Goal: Task Accomplishment & Management: Use online tool/utility

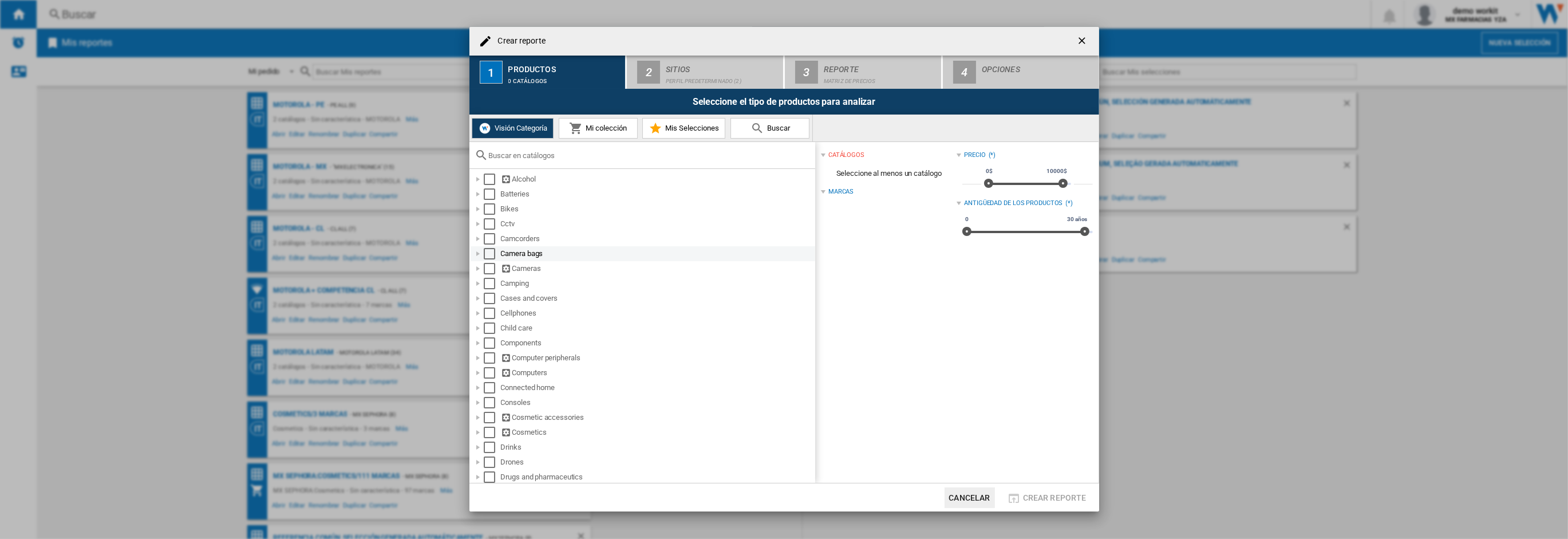
scroll to position [17, 0]
click at [477, 419] on div "Crear reporte ..." at bounding box center [479, 419] width 12 height 12
click at [486, 352] on div "Crear reporte ..." at bounding box center [491, 355] width 12 height 12
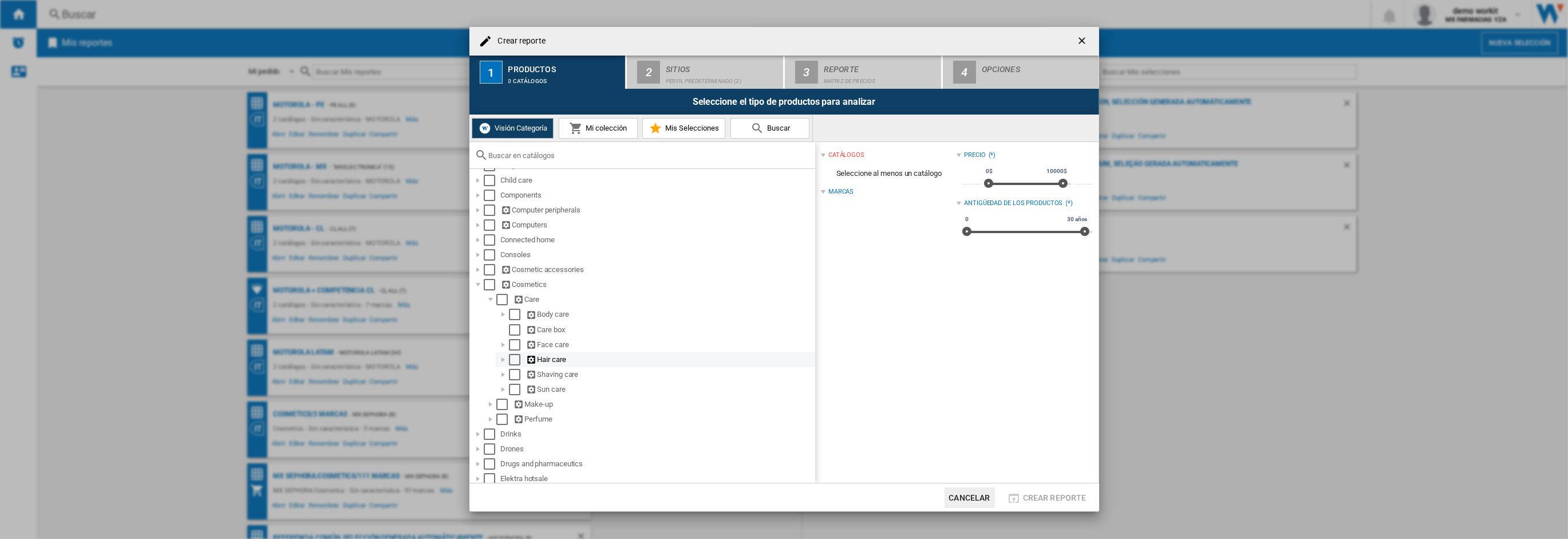
scroll to position [154, 0]
click at [504, 341] on div "Crear reporte ..." at bounding box center [503, 341] width 12 height 12
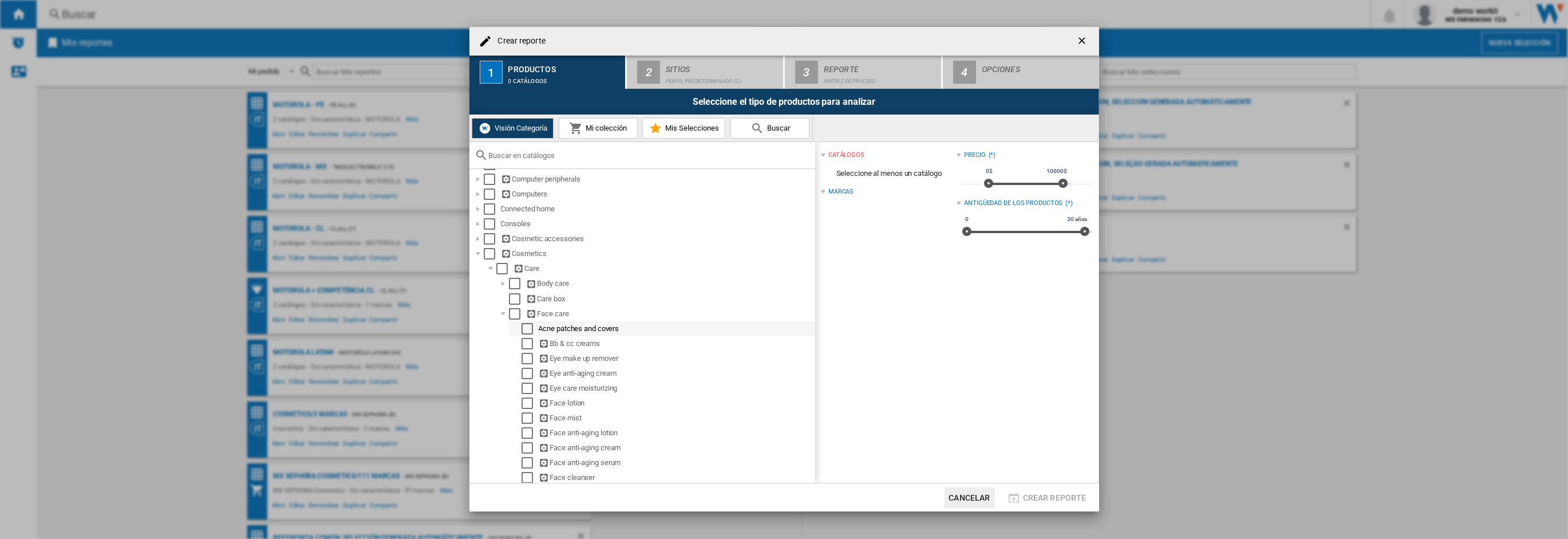
scroll to position [182, 0]
click at [504, 311] on div "Crear reporte ..." at bounding box center [503, 313] width 12 height 12
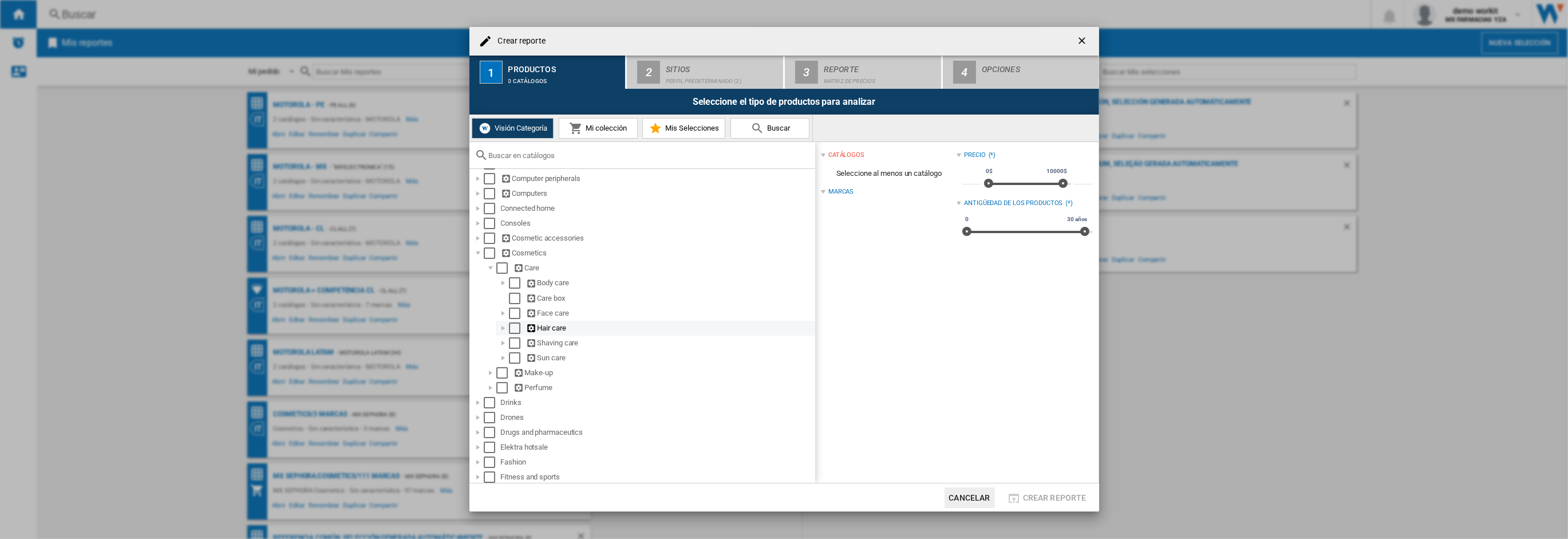
click at [504, 328] on div "Crear reporte ..." at bounding box center [503, 328] width 12 height 12
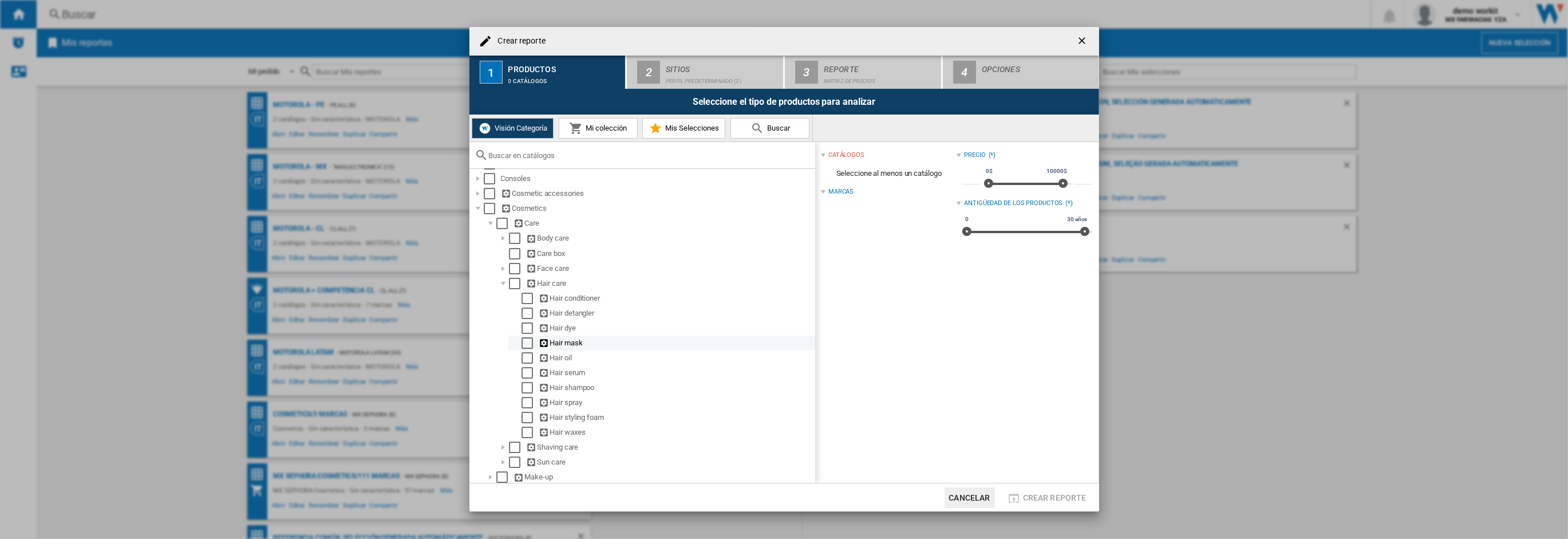
scroll to position [234, 0]
click at [503, 273] on div "Crear reporte ..." at bounding box center [503, 276] width 12 height 12
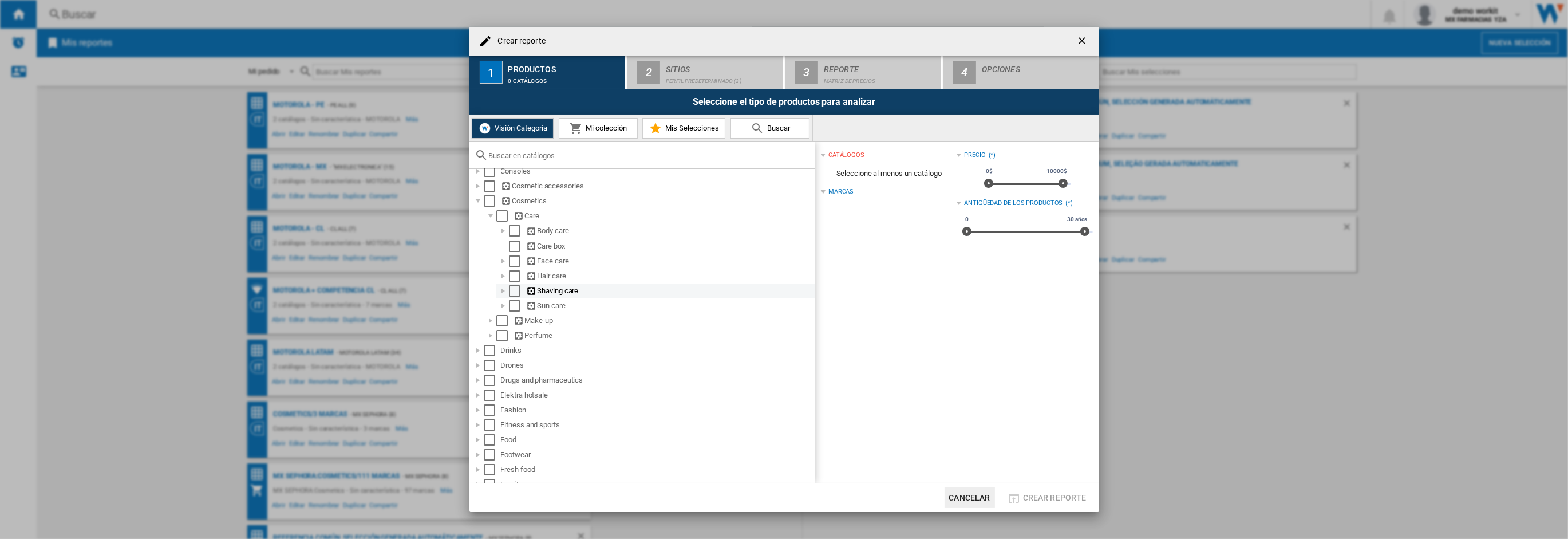
click at [500, 289] on div "Crear reporte ..." at bounding box center [503, 291] width 12 height 12
click at [504, 305] on div "Crear reporte ..." at bounding box center [503, 306] width 12 height 12
click at [490, 321] on div "Crear reporte ..." at bounding box center [491, 321] width 12 height 12
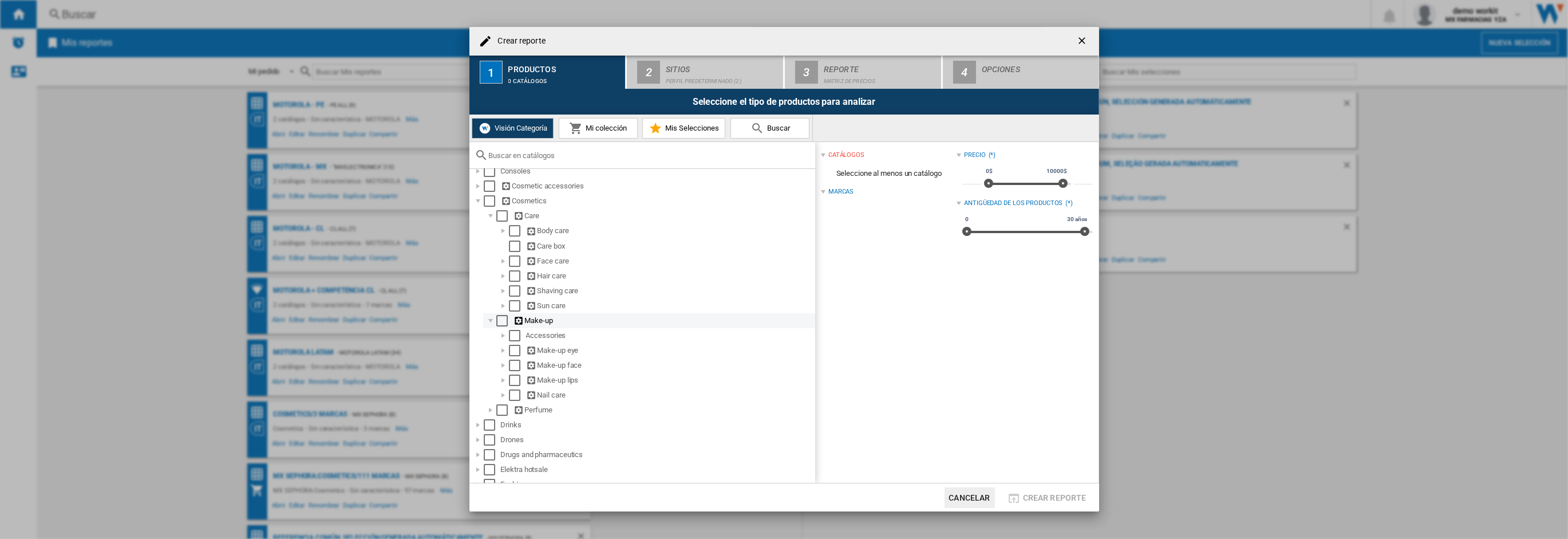
click at [490, 321] on div "Crear reporte ..." at bounding box center [491, 321] width 12 height 12
click at [492, 336] on div "Crear reporte ..." at bounding box center [491, 336] width 12 height 12
click at [493, 336] on div "Crear reporte ..." at bounding box center [491, 339] width 12 height 12
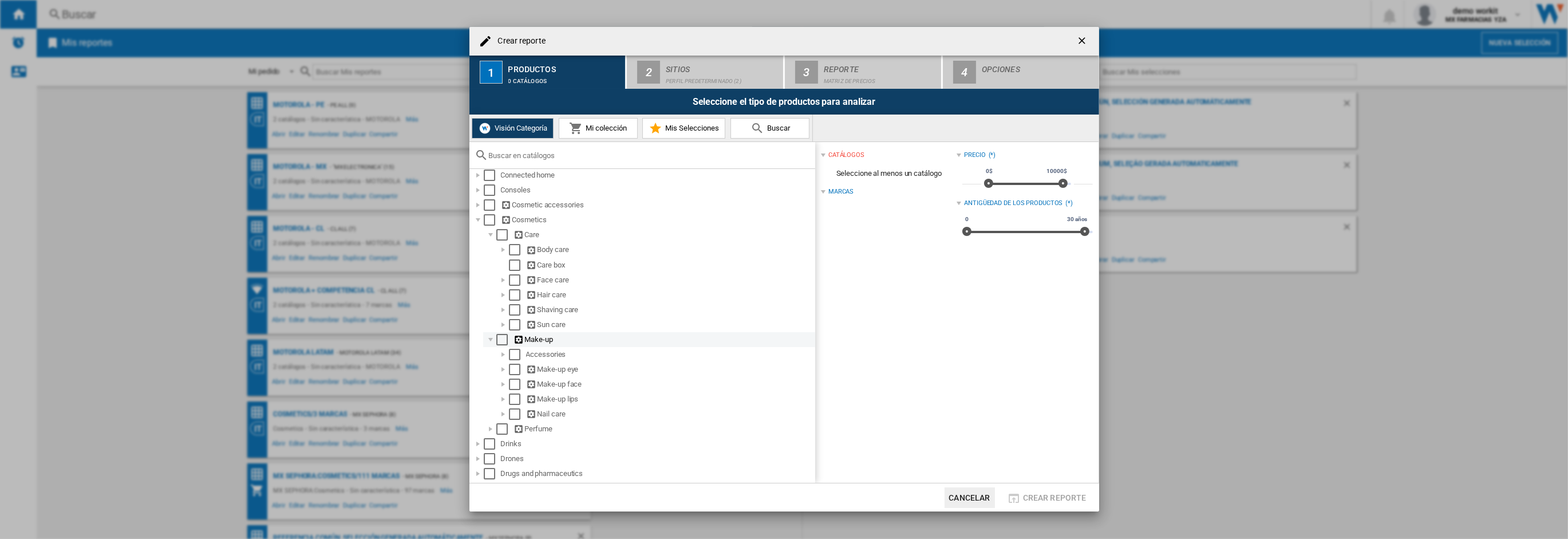
click at [490, 338] on div "Crear reporte ..." at bounding box center [491, 339] width 12 height 12
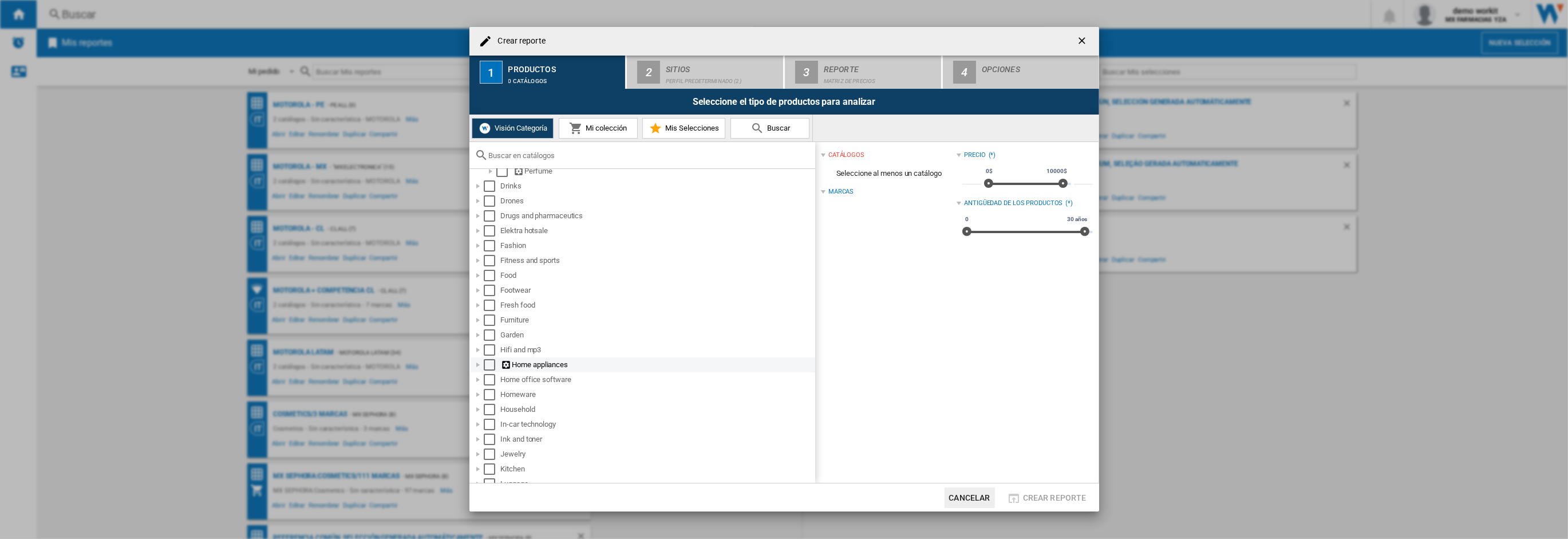
scroll to position [397, 0]
click at [480, 218] on div "Crear reporte ..." at bounding box center [479, 217] width 12 height 12
click at [489, 408] on div "Crear reporte ..." at bounding box center [491, 411] width 12 height 12
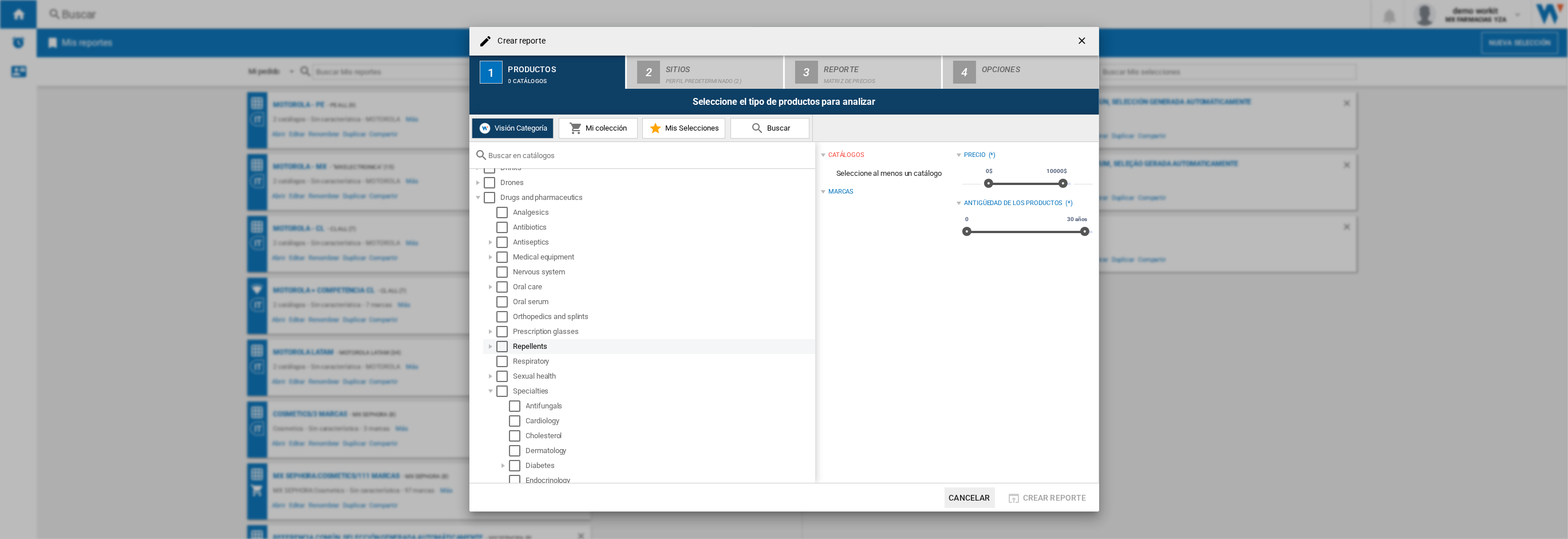
scroll to position [412, 0]
click at [490, 260] on div "Crear reporte ..." at bounding box center [491, 262] width 12 height 12
click at [489, 337] on div "Crear reporte ..." at bounding box center [491, 337] width 12 height 12
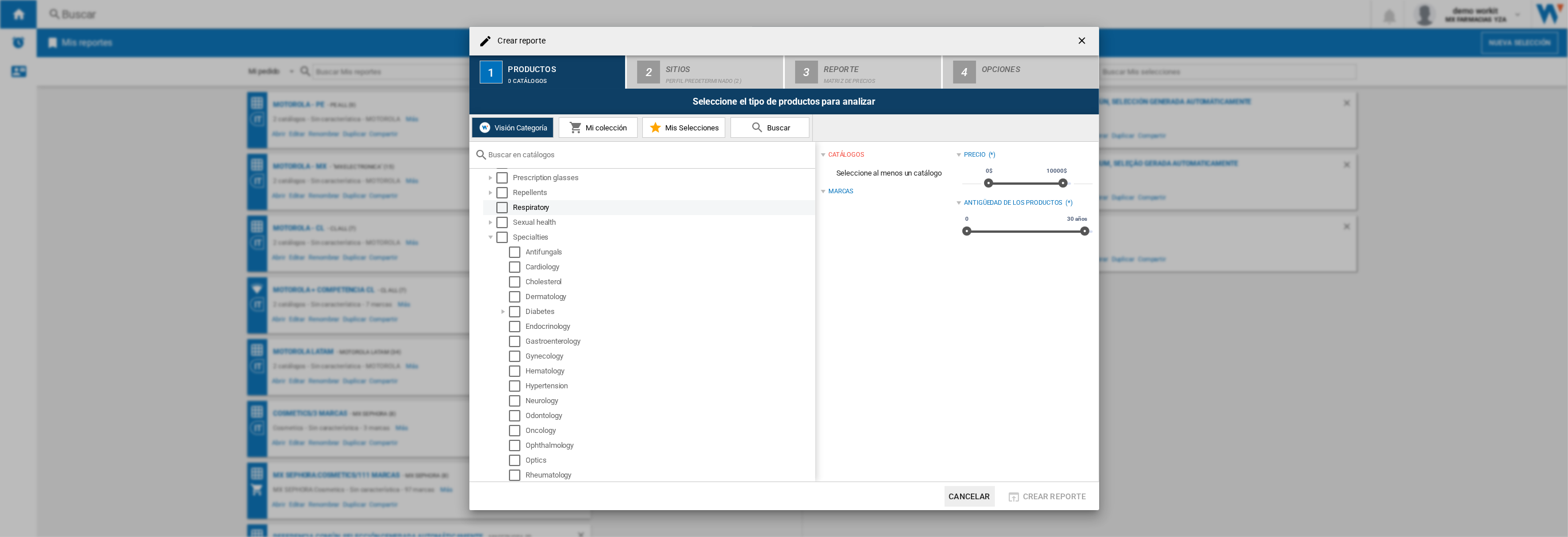
scroll to position [571, 0]
